Goal: Task Accomplishment & Management: Use online tool/utility

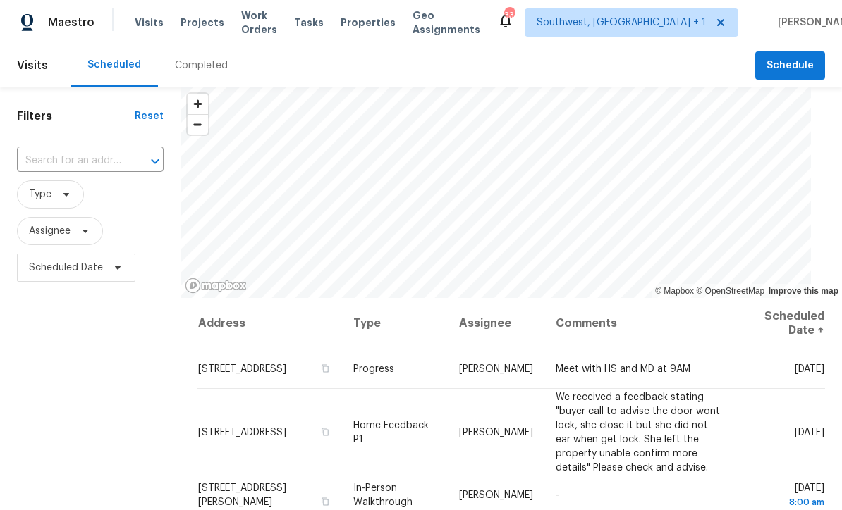
click at [106, 165] on input "text" at bounding box center [70, 161] width 107 height 22
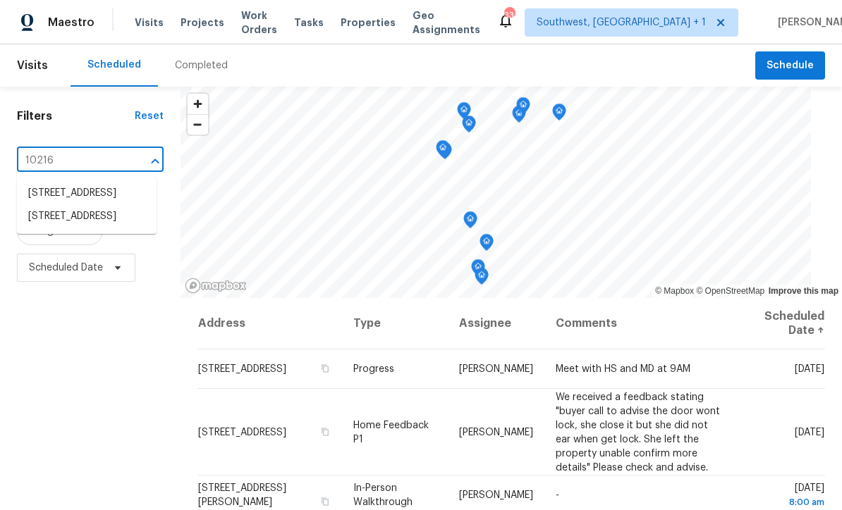
type input "10216 w"
click at [82, 195] on li "[STREET_ADDRESS]" at bounding box center [87, 193] width 140 height 23
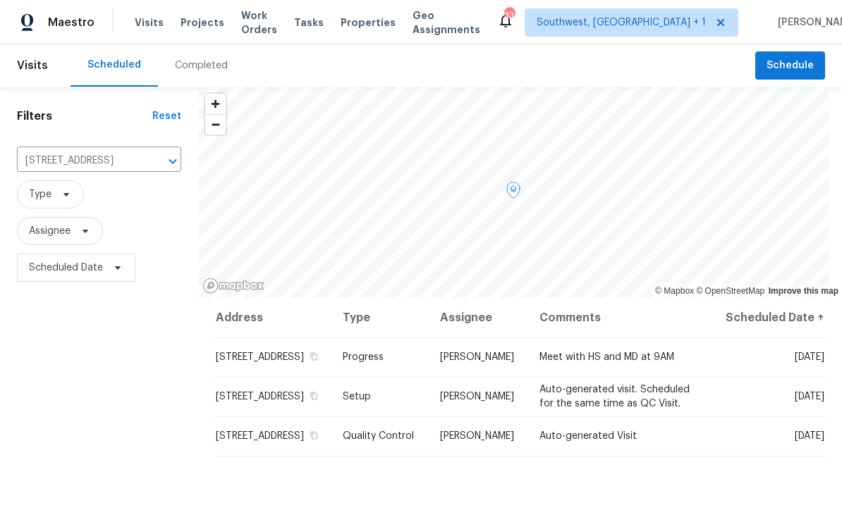
click at [0, 0] on icon at bounding box center [0, 0] width 0 height 0
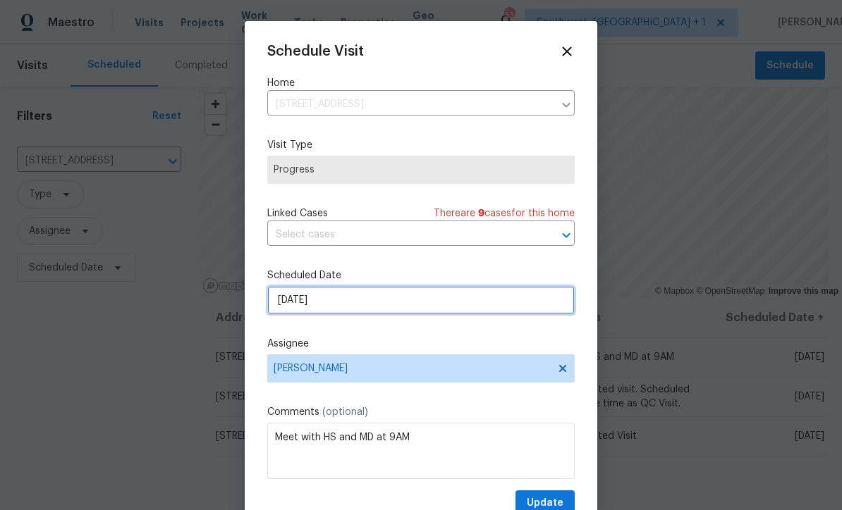
click at [335, 314] on input "9/10/2025" at bounding box center [420, 300] width 307 height 28
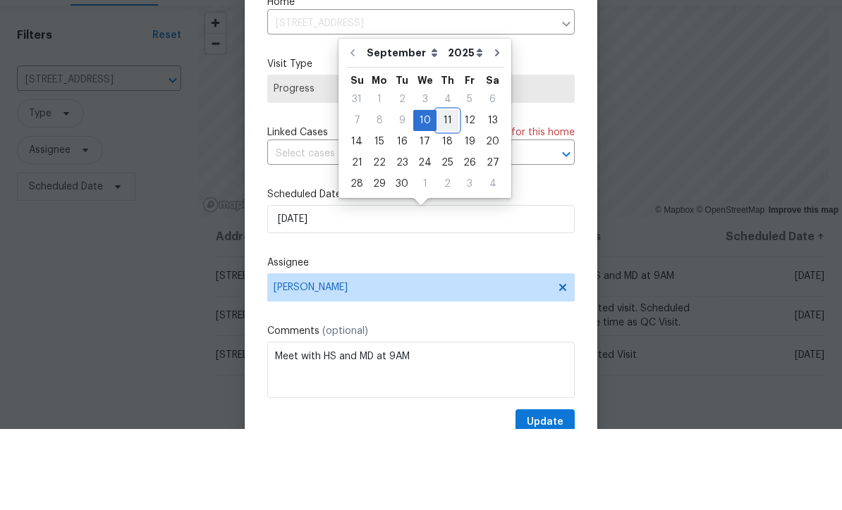
click at [443, 192] on div "11" at bounding box center [447, 202] width 22 height 20
type input "[DATE]"
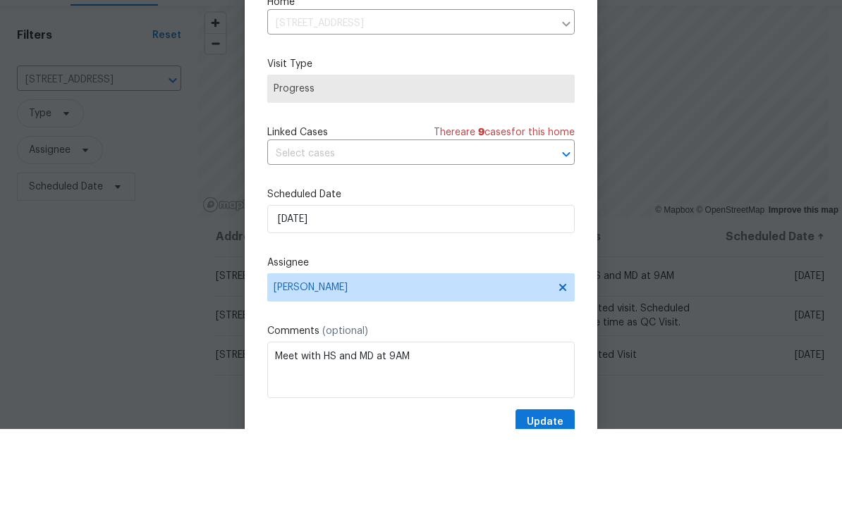
scroll to position [47, 0]
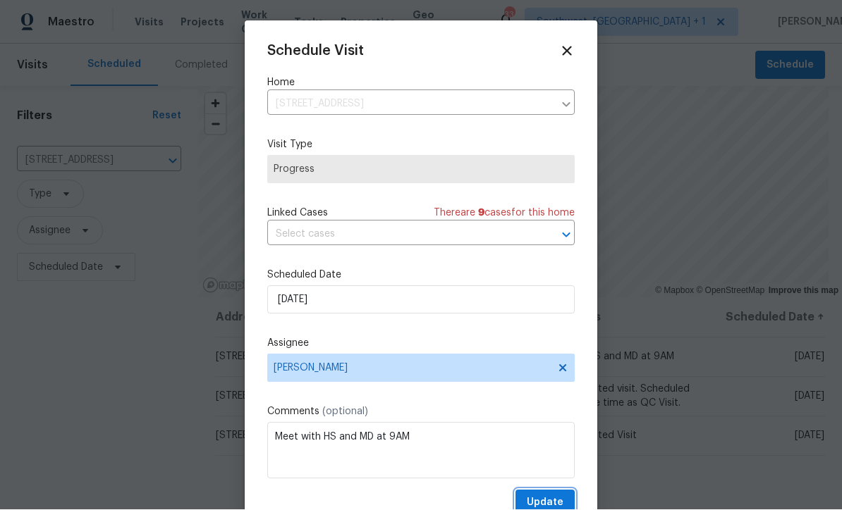
click at [556, 502] on span "Update" at bounding box center [545, 504] width 37 height 18
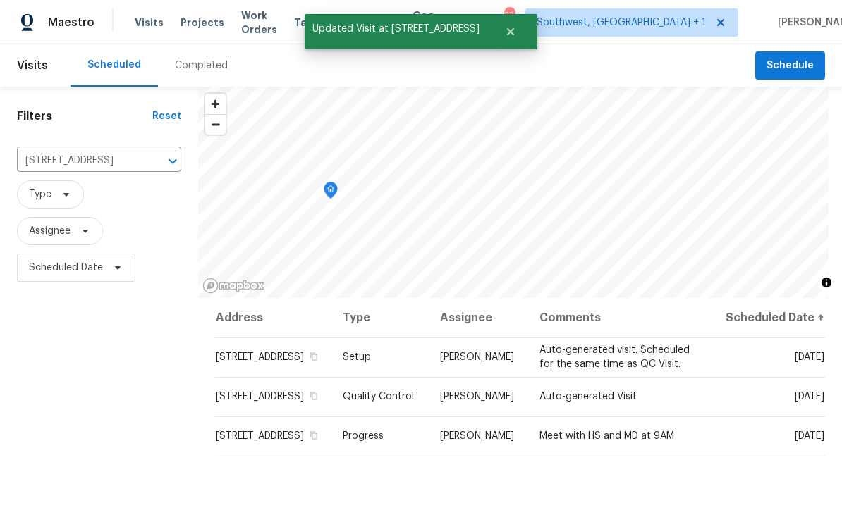
scroll to position [0, 0]
click at [185, 29] on span "Projects" at bounding box center [202, 23] width 44 height 14
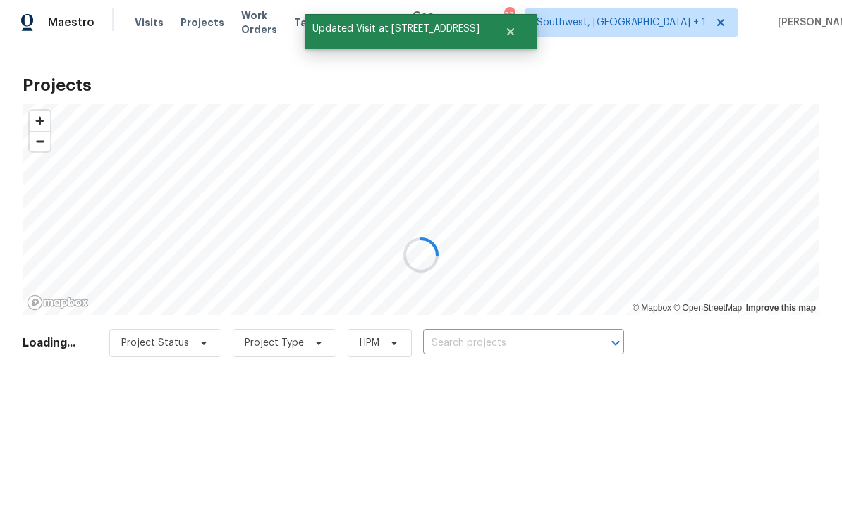
click at [528, 352] on div at bounding box center [421, 255] width 842 height 510
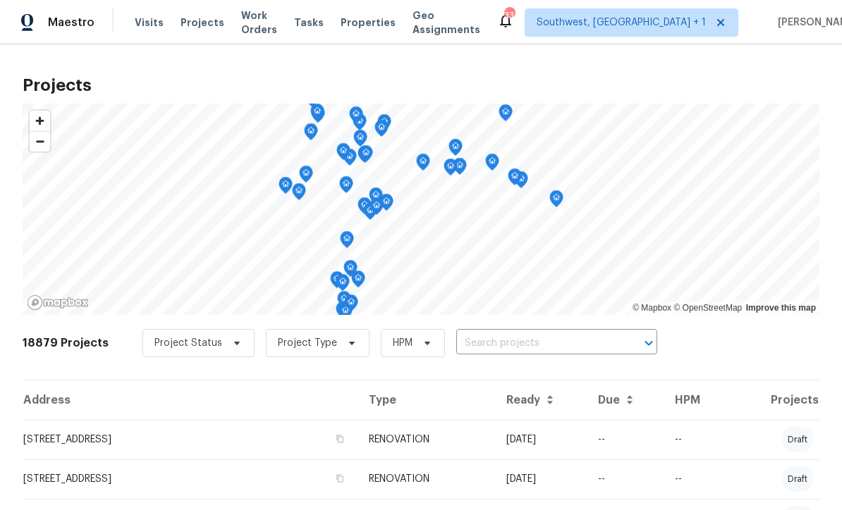
click at [526, 345] on input "text" at bounding box center [536, 344] width 161 height 22
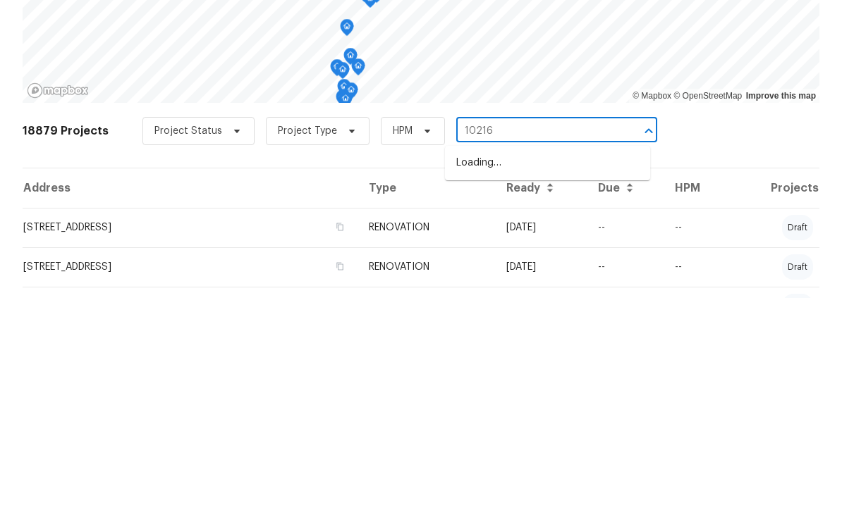
type input "10216"
click at [567, 387] on li "[STREET_ADDRESS]" at bounding box center [547, 398] width 205 height 23
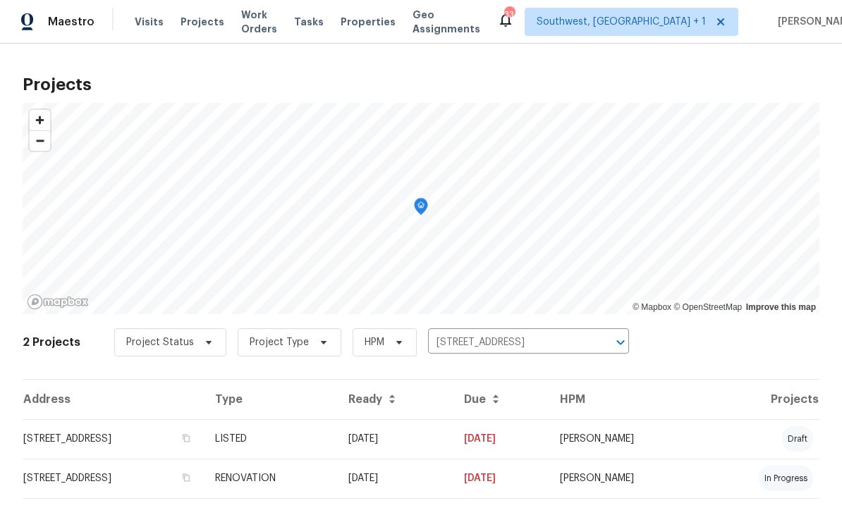
scroll to position [1, 0]
click at [453, 443] on td "09/04/25" at bounding box center [395, 439] width 116 height 39
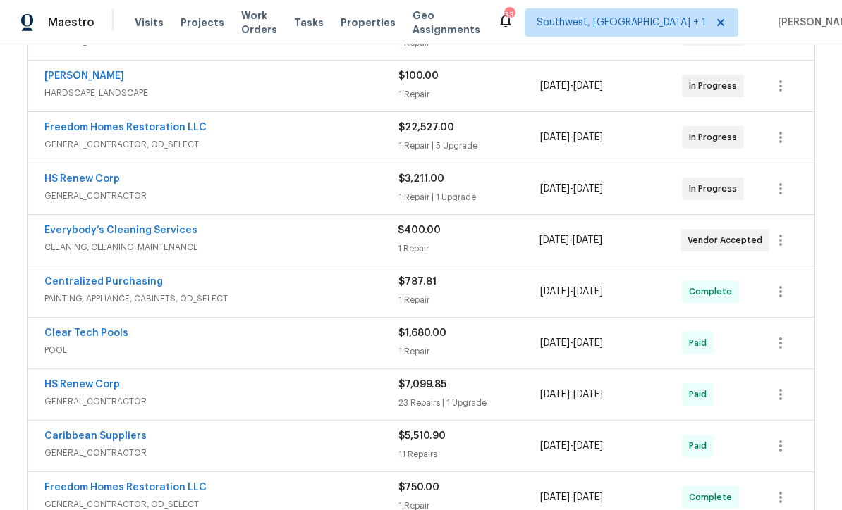
scroll to position [305, 0]
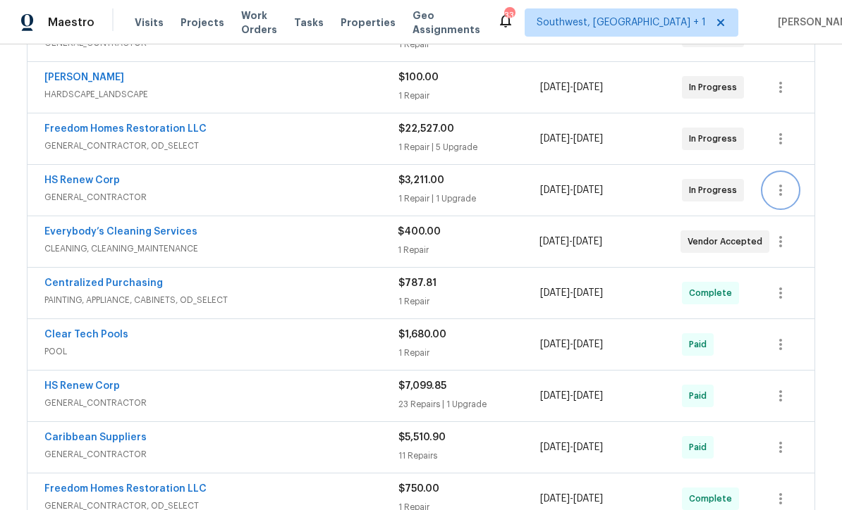
click at [782, 189] on icon "button" at bounding box center [780, 190] width 17 height 17
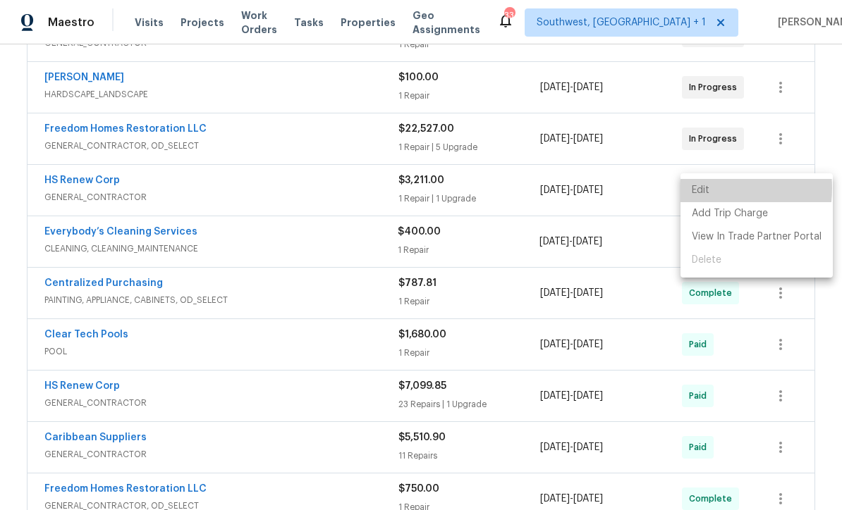
click at [699, 189] on li "Edit" at bounding box center [756, 190] width 152 height 23
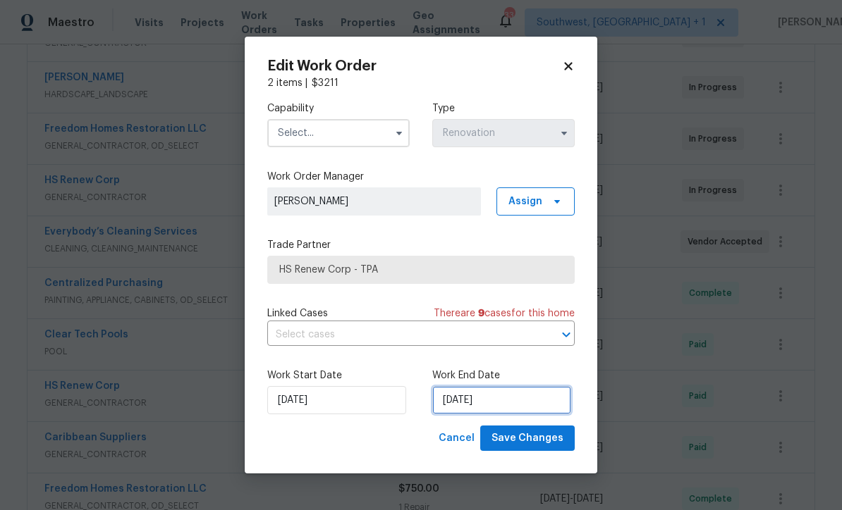
click at [510, 400] on input "7/29/2025" at bounding box center [501, 400] width 139 height 28
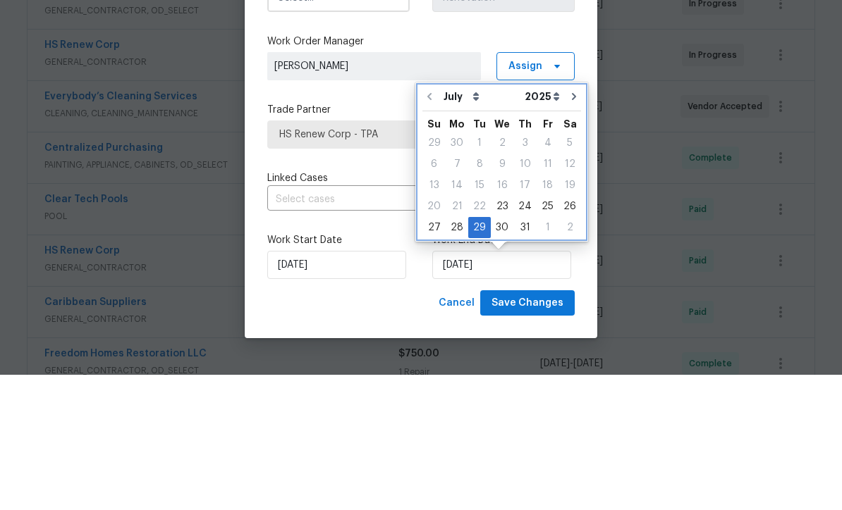
click at [570, 226] on icon "Go to next month" at bounding box center [573, 231] width 11 height 11
type input "8/29/2025"
select select "7"
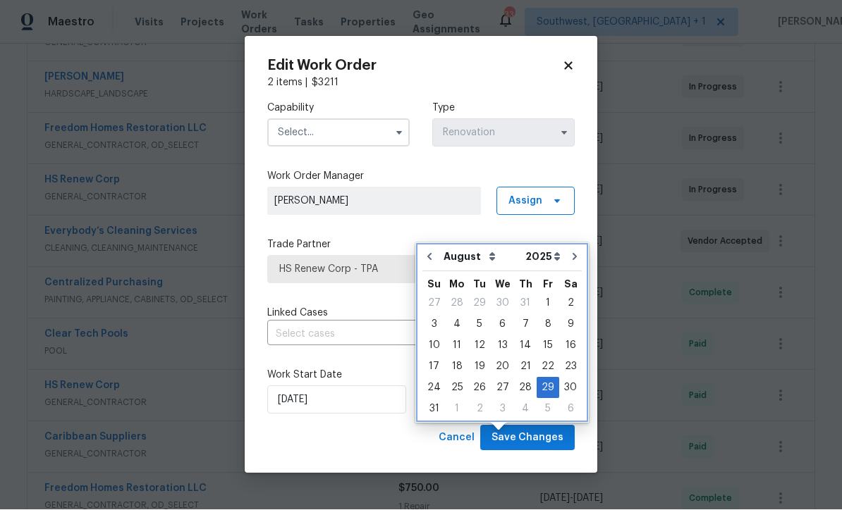
click at [569, 252] on icon "Go to next month" at bounding box center [574, 257] width 11 height 11
type input "9/29/2025"
select select "8"
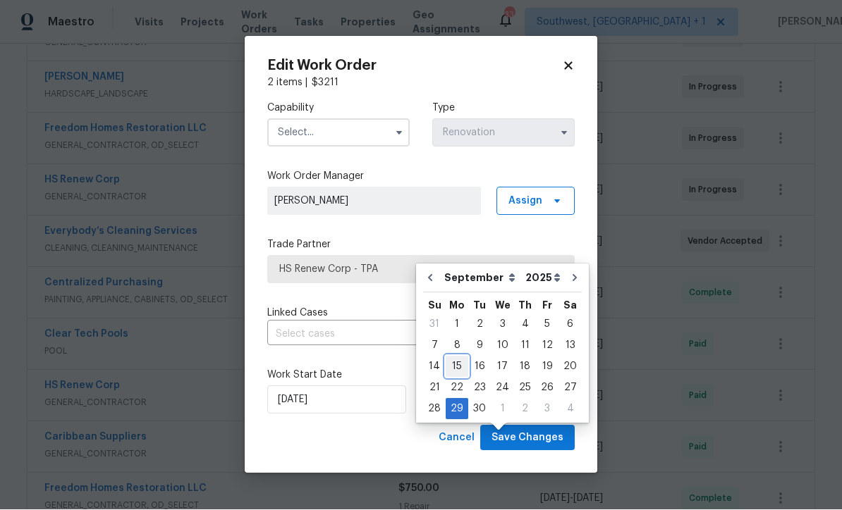
click at [459, 357] on div "15" at bounding box center [457, 367] width 23 height 20
type input "[DATE]"
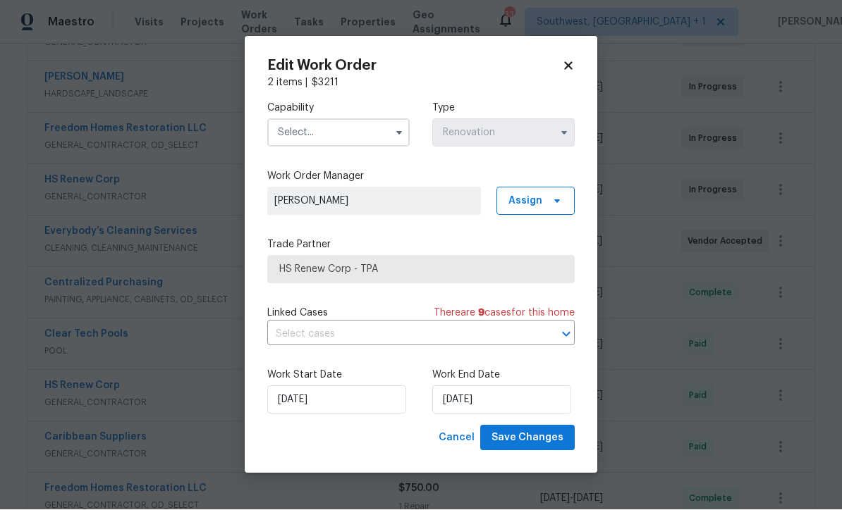
click at [340, 126] on input "text" at bounding box center [338, 133] width 142 height 28
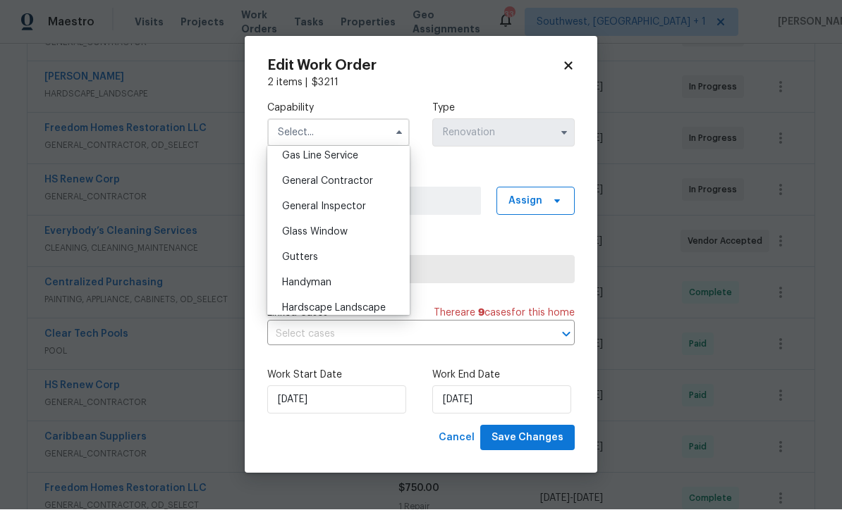
scroll to position [653, 0]
click at [364, 180] on span "General Contractor" at bounding box center [327, 184] width 91 height 10
type input "General Contractor"
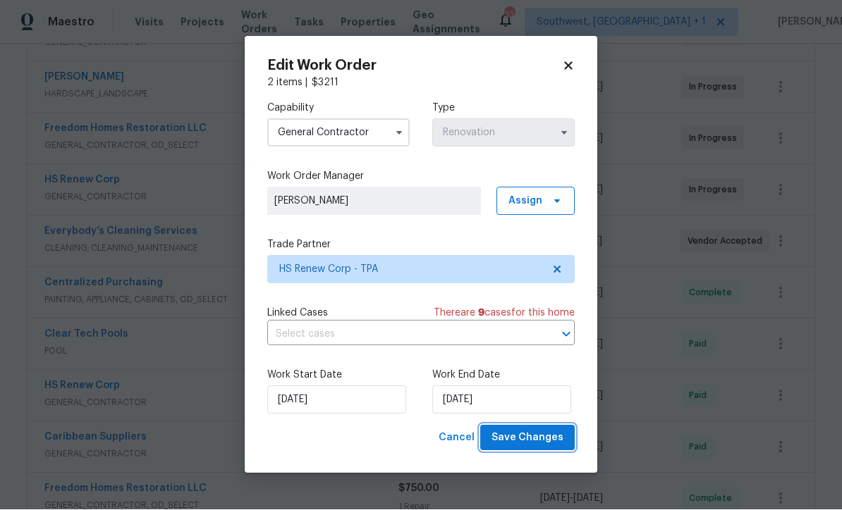
click at [544, 447] on span "Save Changes" at bounding box center [527, 439] width 72 height 18
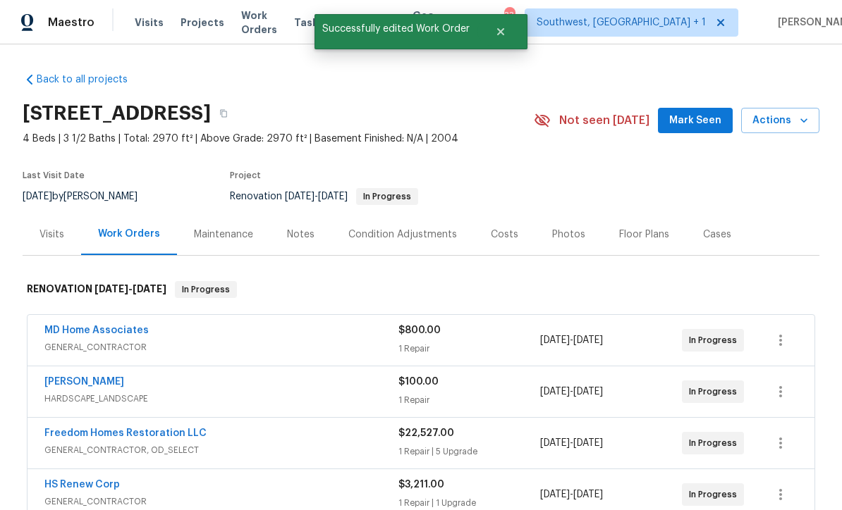
scroll to position [-1, 0]
